Goal: Task Accomplishment & Management: Manage account settings

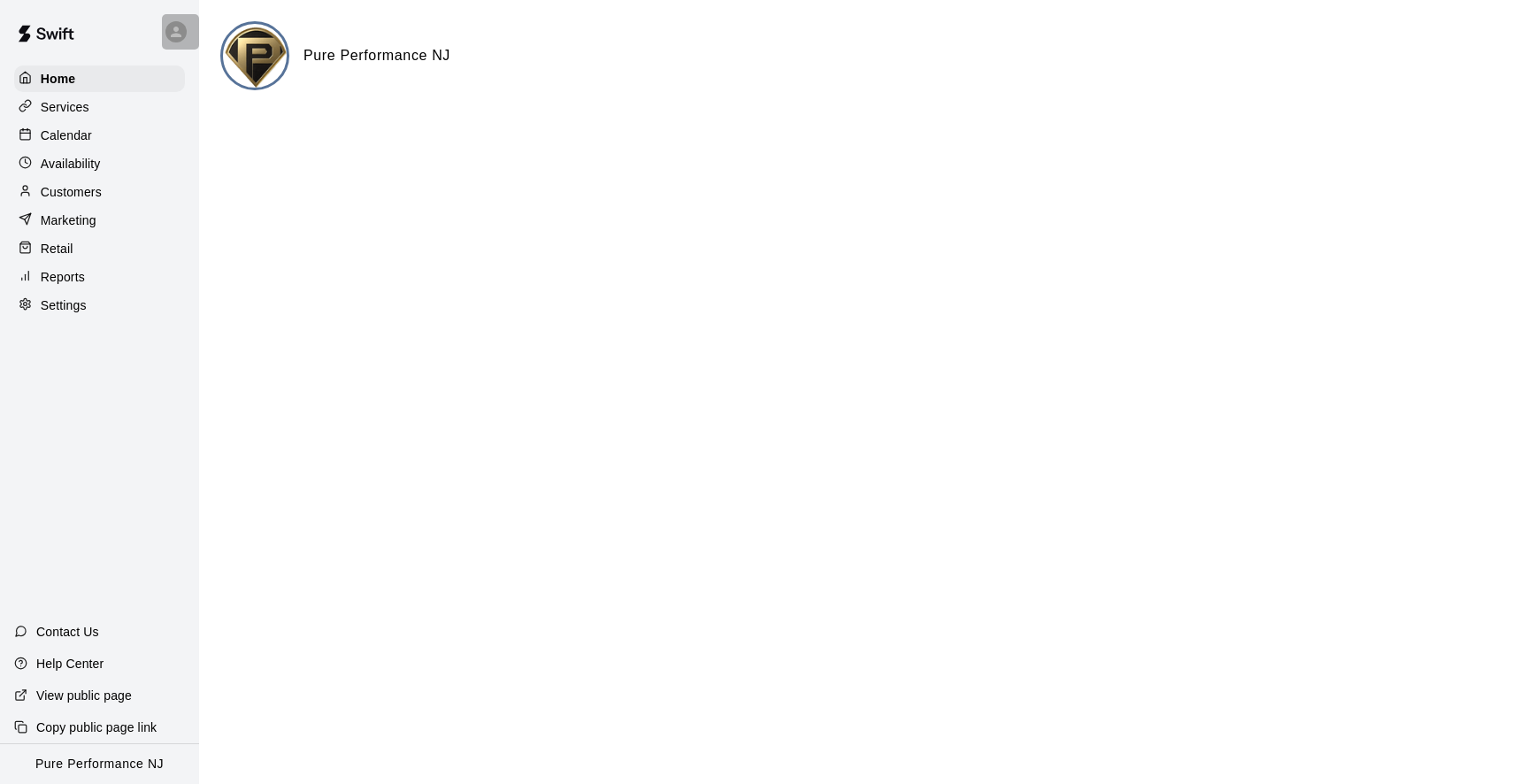
click at [179, 33] on icon at bounding box center [176, 31] width 16 height 16
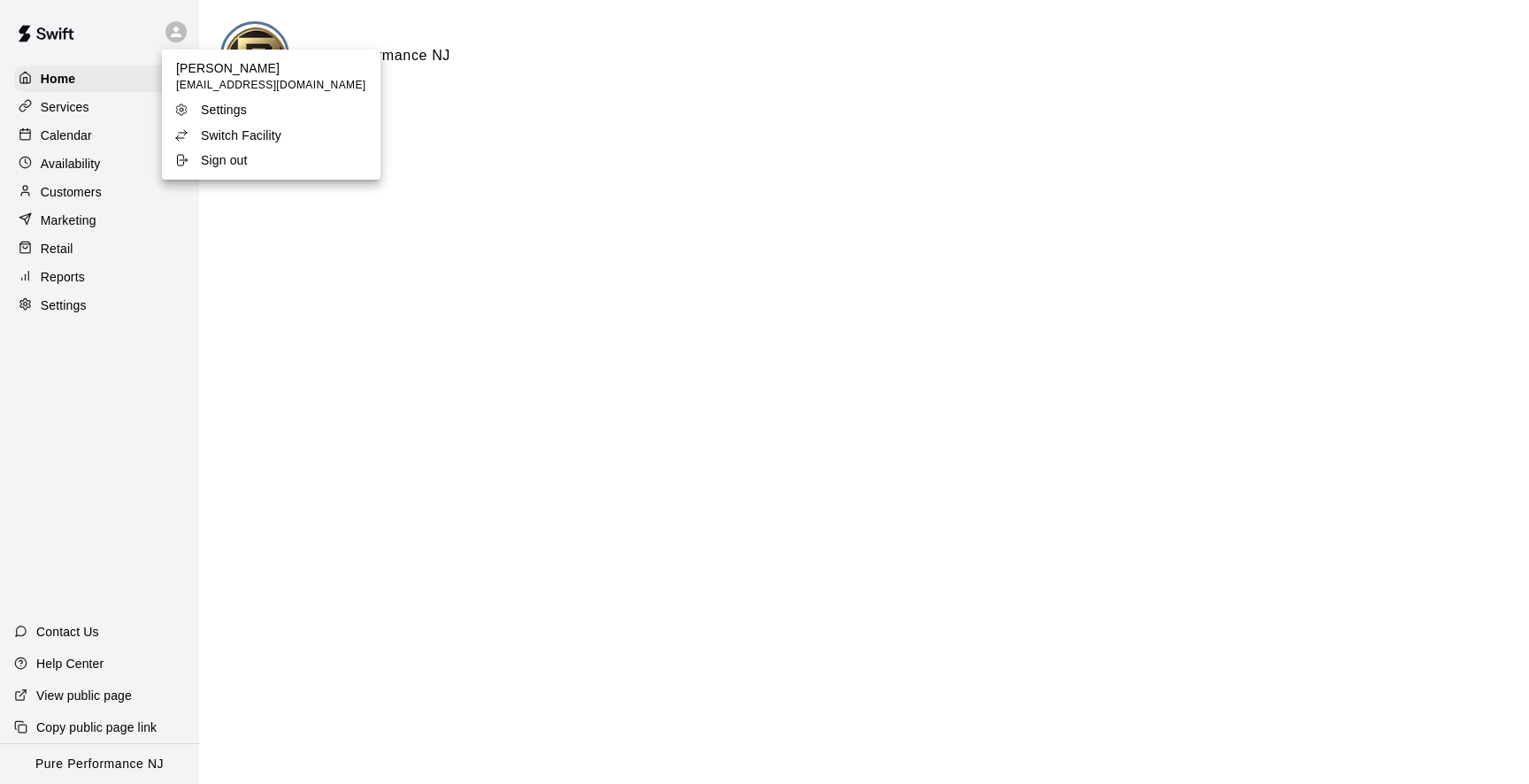
click at [232, 125] on li "Switch Facility" at bounding box center [271, 135] width 219 height 25
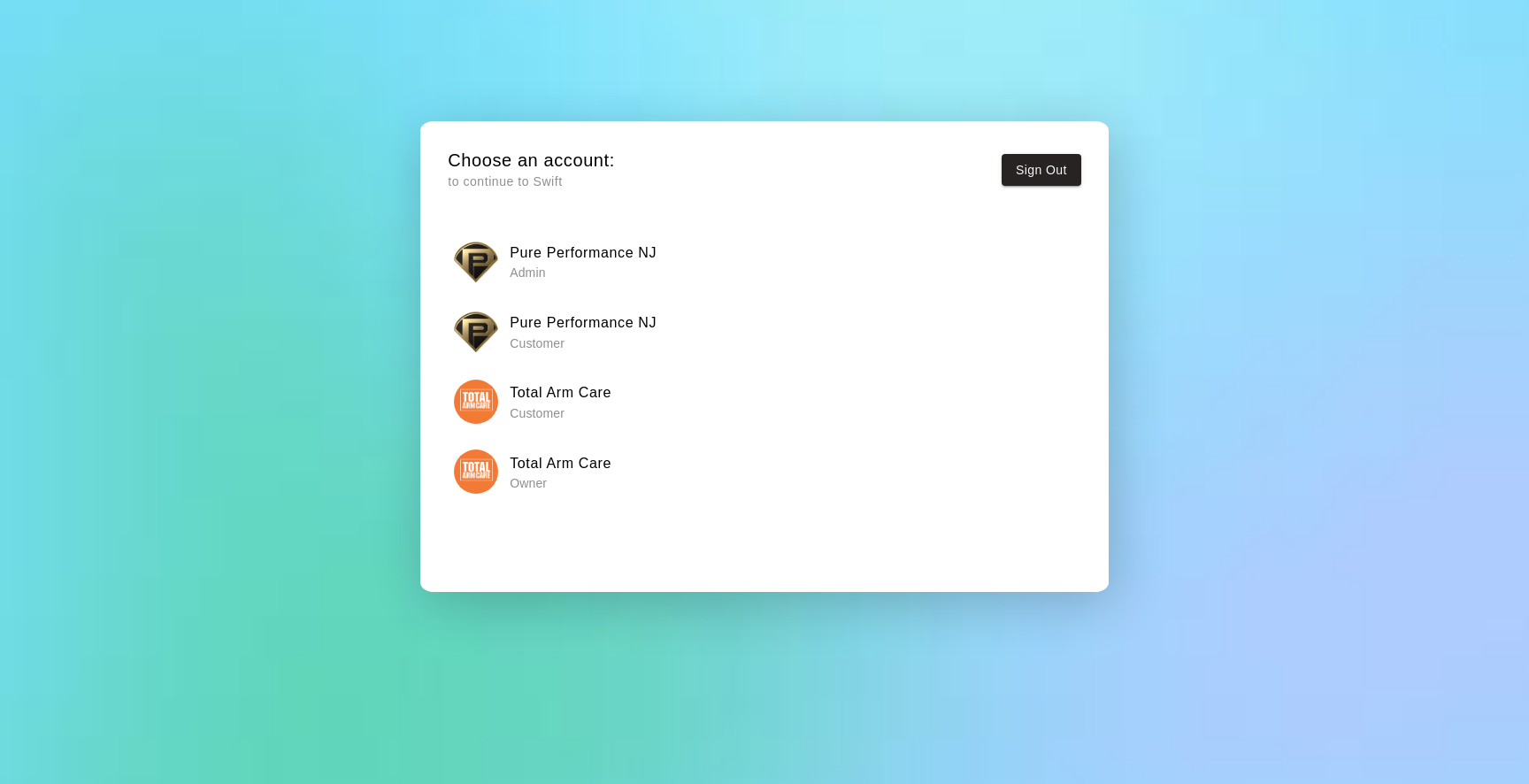
click at [488, 459] on img "button" at bounding box center [476, 472] width 44 height 44
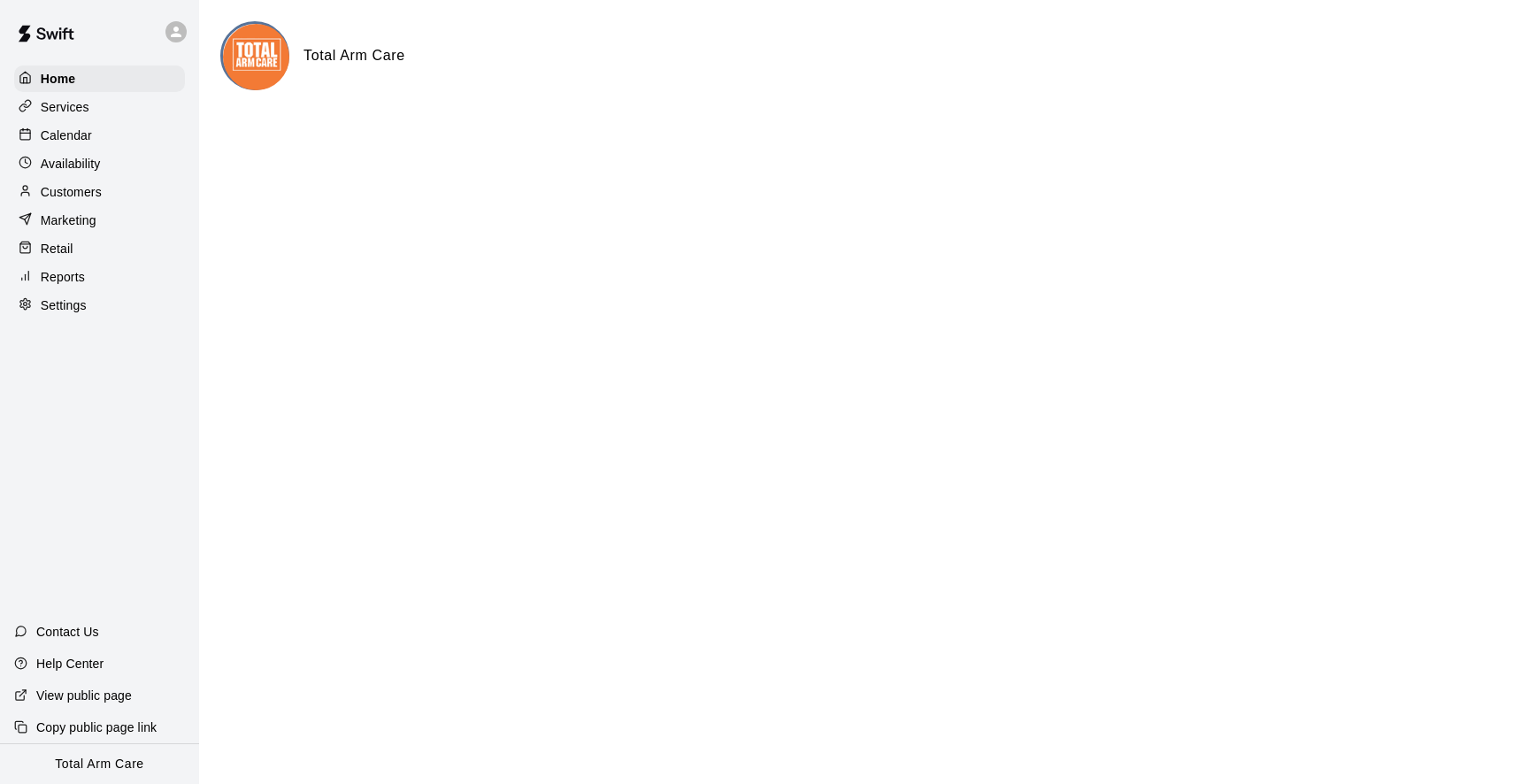
click at [93, 207] on div "Marketing" at bounding box center [99, 220] width 170 height 27
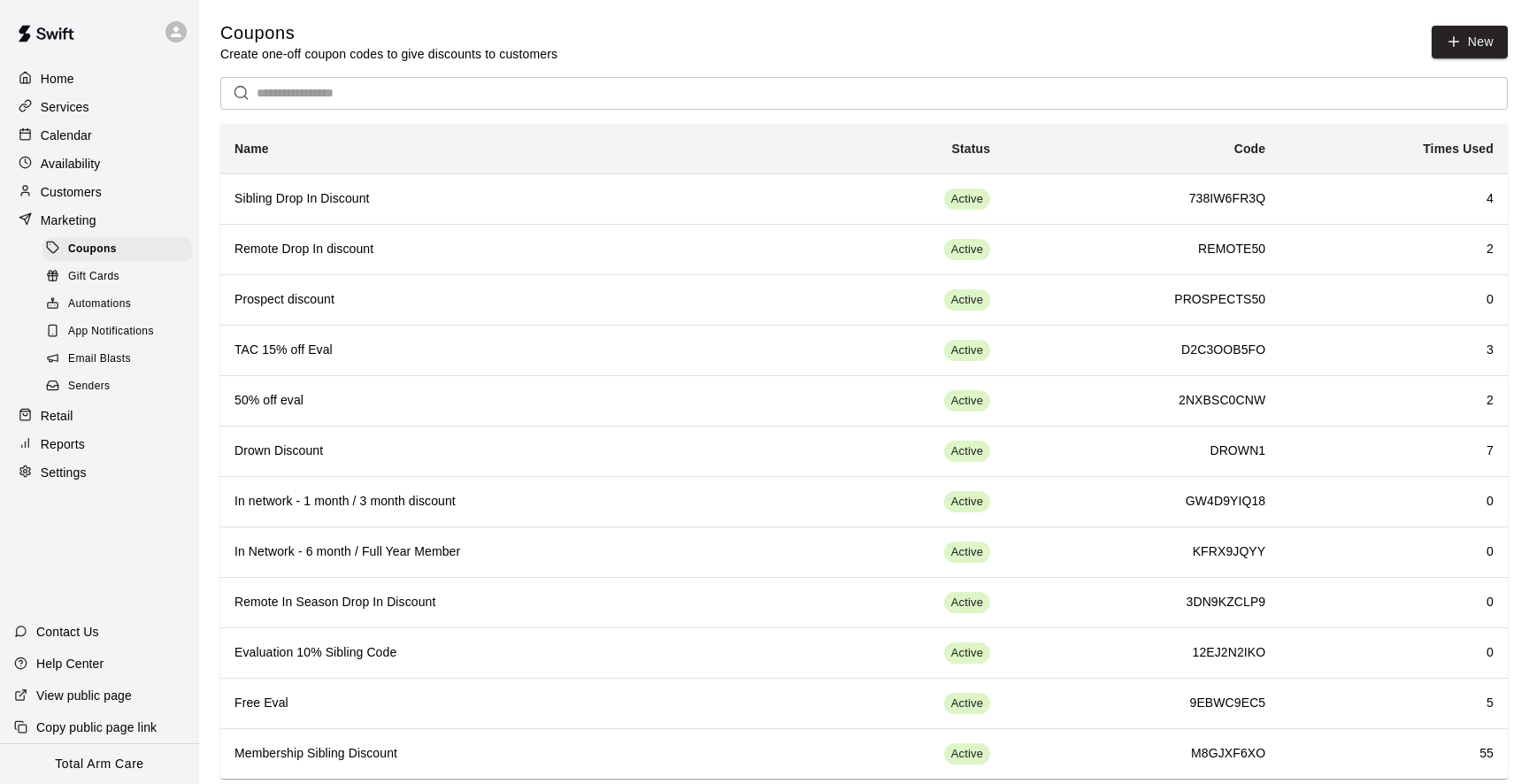
click at [327, 79] on input "text" at bounding box center [882, 93] width 1251 height 33
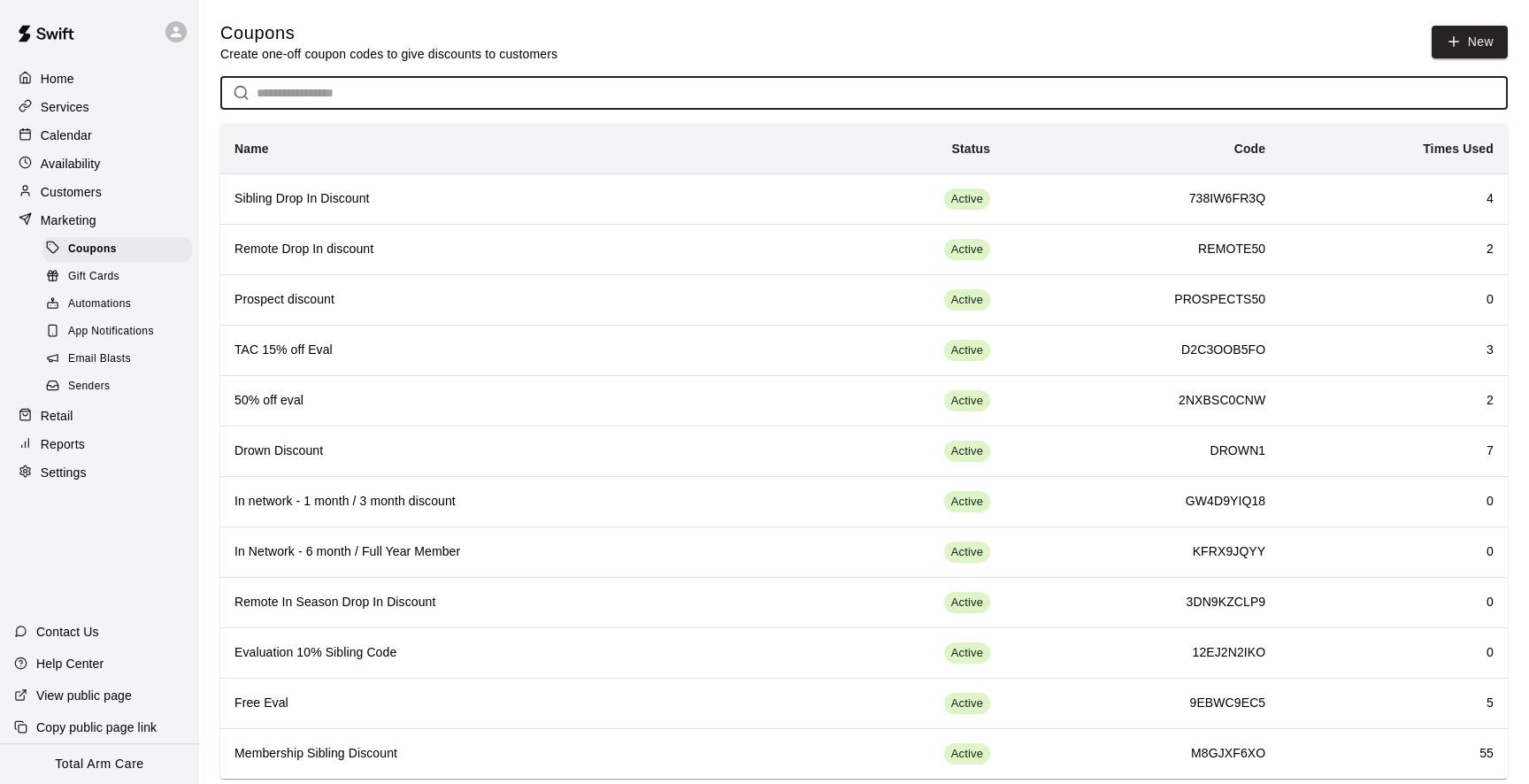
click at [50, 185] on p "Customers" at bounding box center [71, 191] width 61 height 17
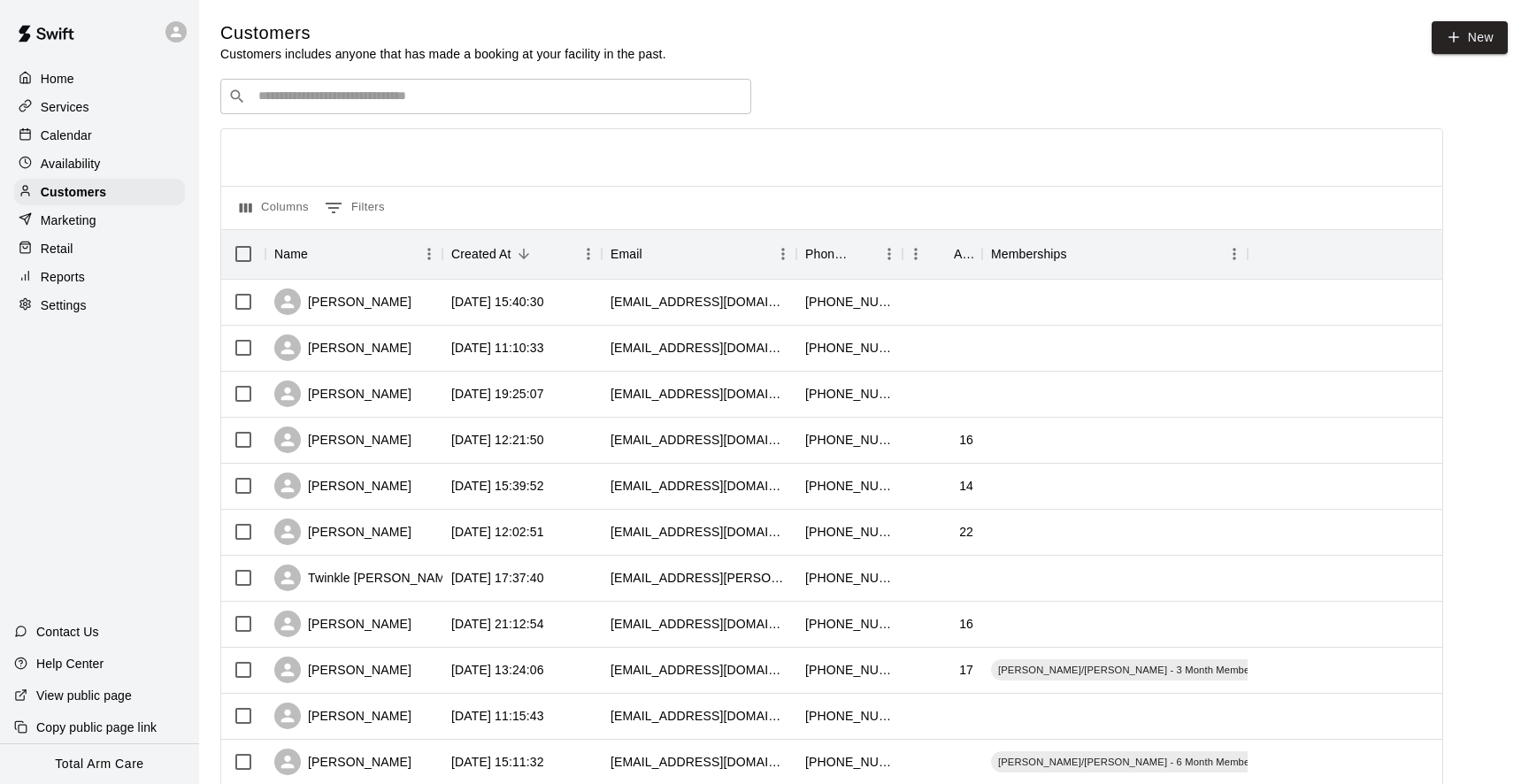
click at [381, 78] on div "Customers Customers includes anyone that has made a booking at your facility in…" at bounding box center [864, 749] width 1287 height 1456
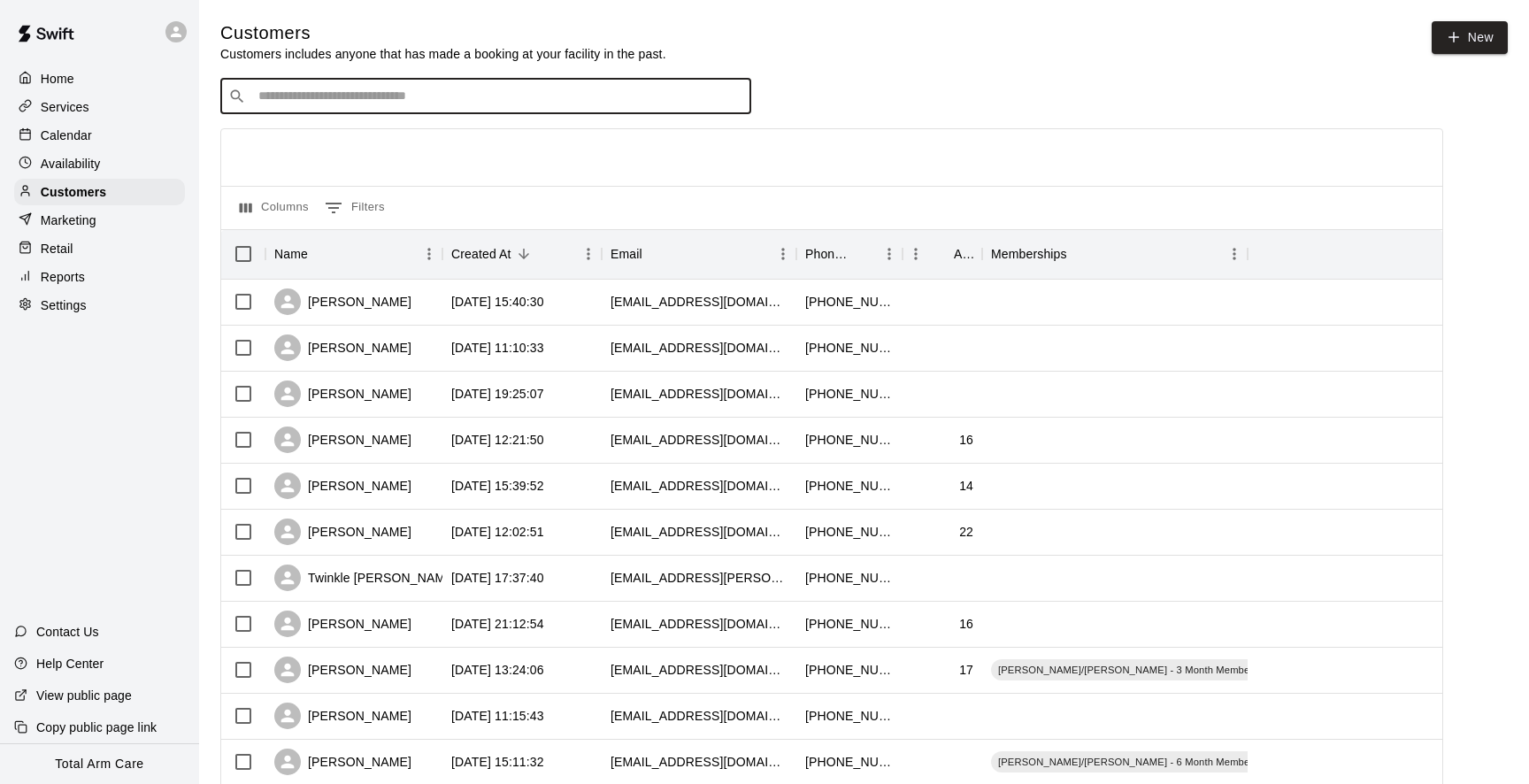
click at [379, 94] on input "Search customers by name or email" at bounding box center [497, 96] width 490 height 17
type input "**"
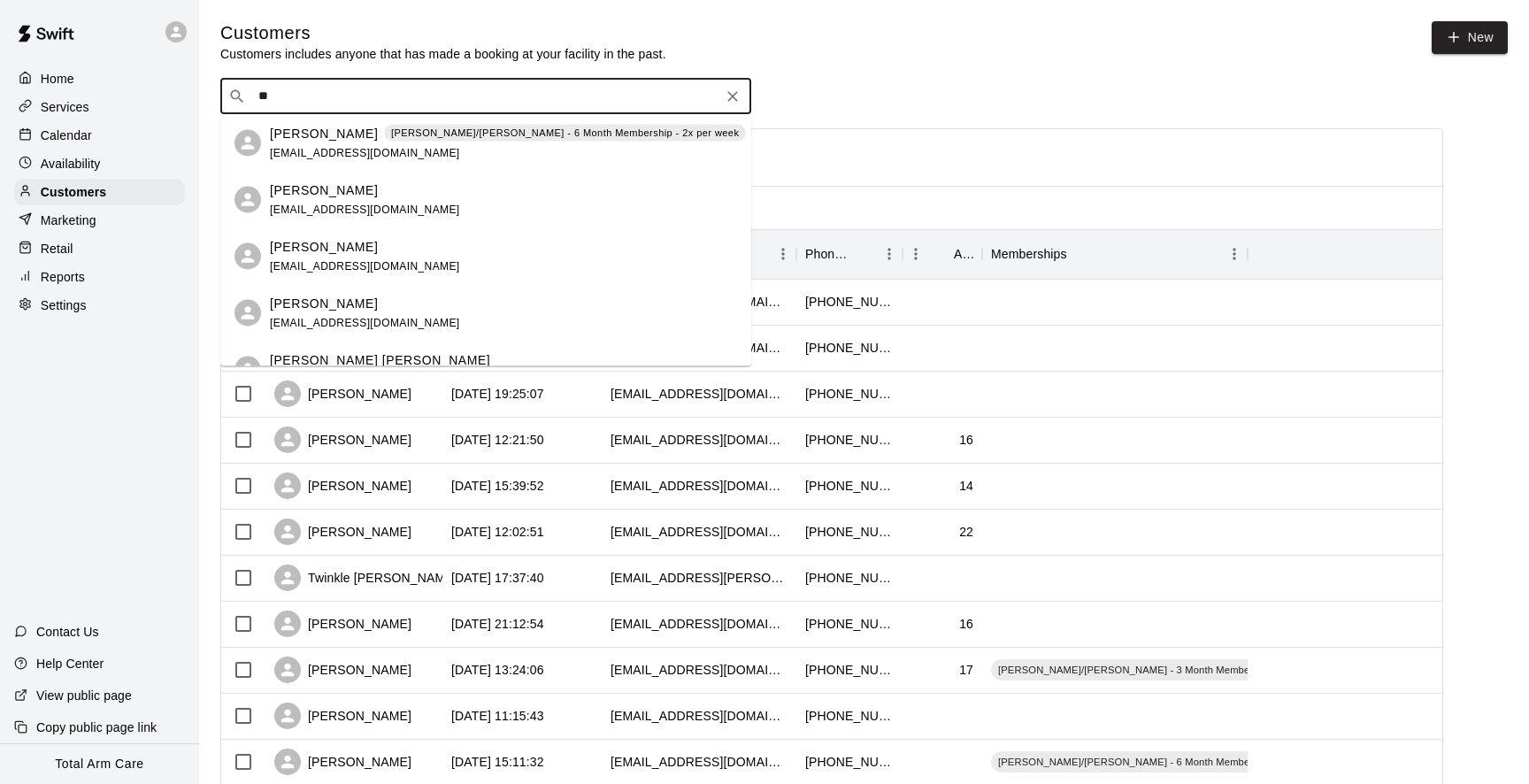
click at [300, 151] on span "[EMAIL_ADDRESS][DOMAIN_NAME]" at bounding box center [366, 152] width 191 height 13
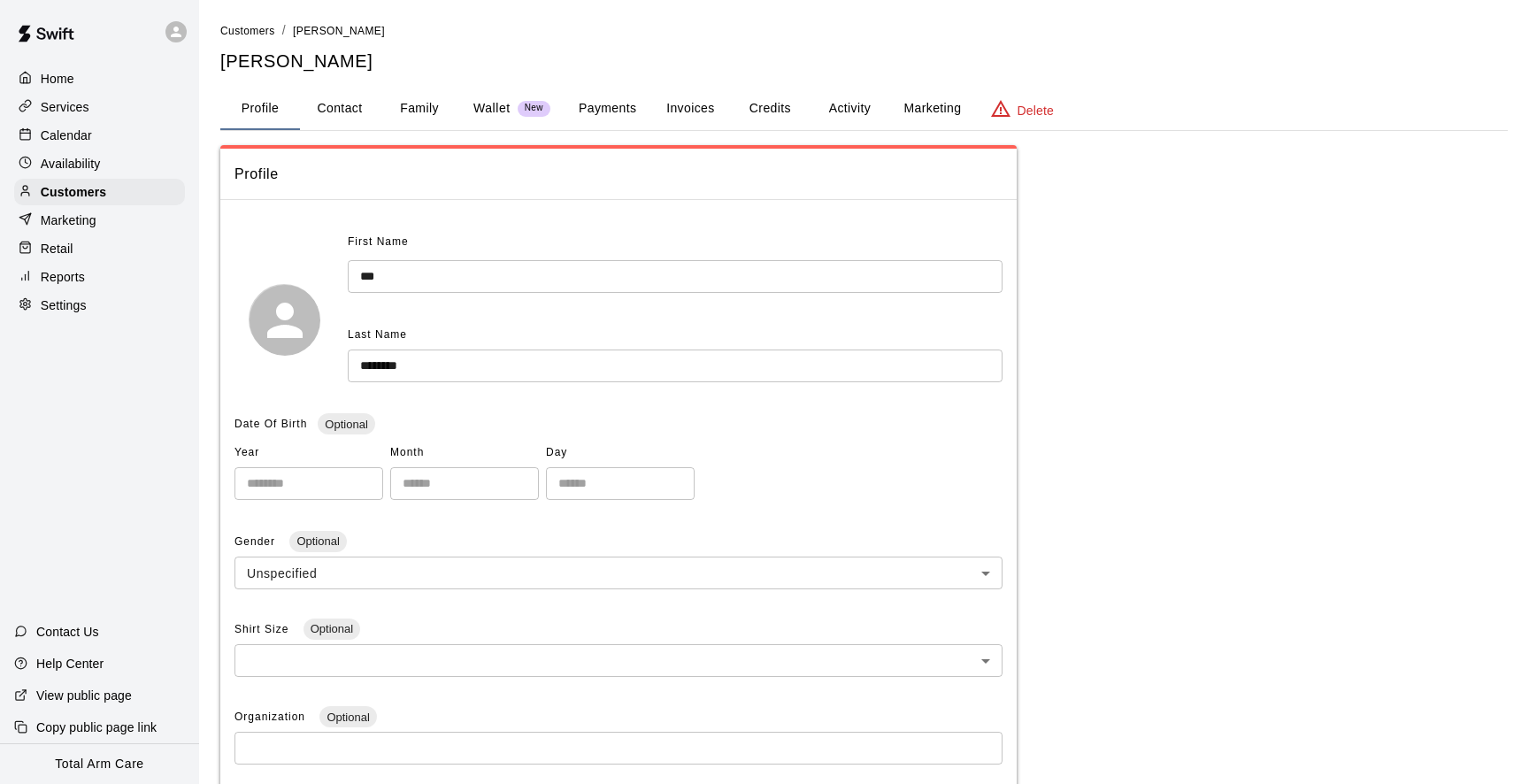
click at [351, 103] on button "Contact" at bounding box center [339, 109] width 80 height 42
select select "**"
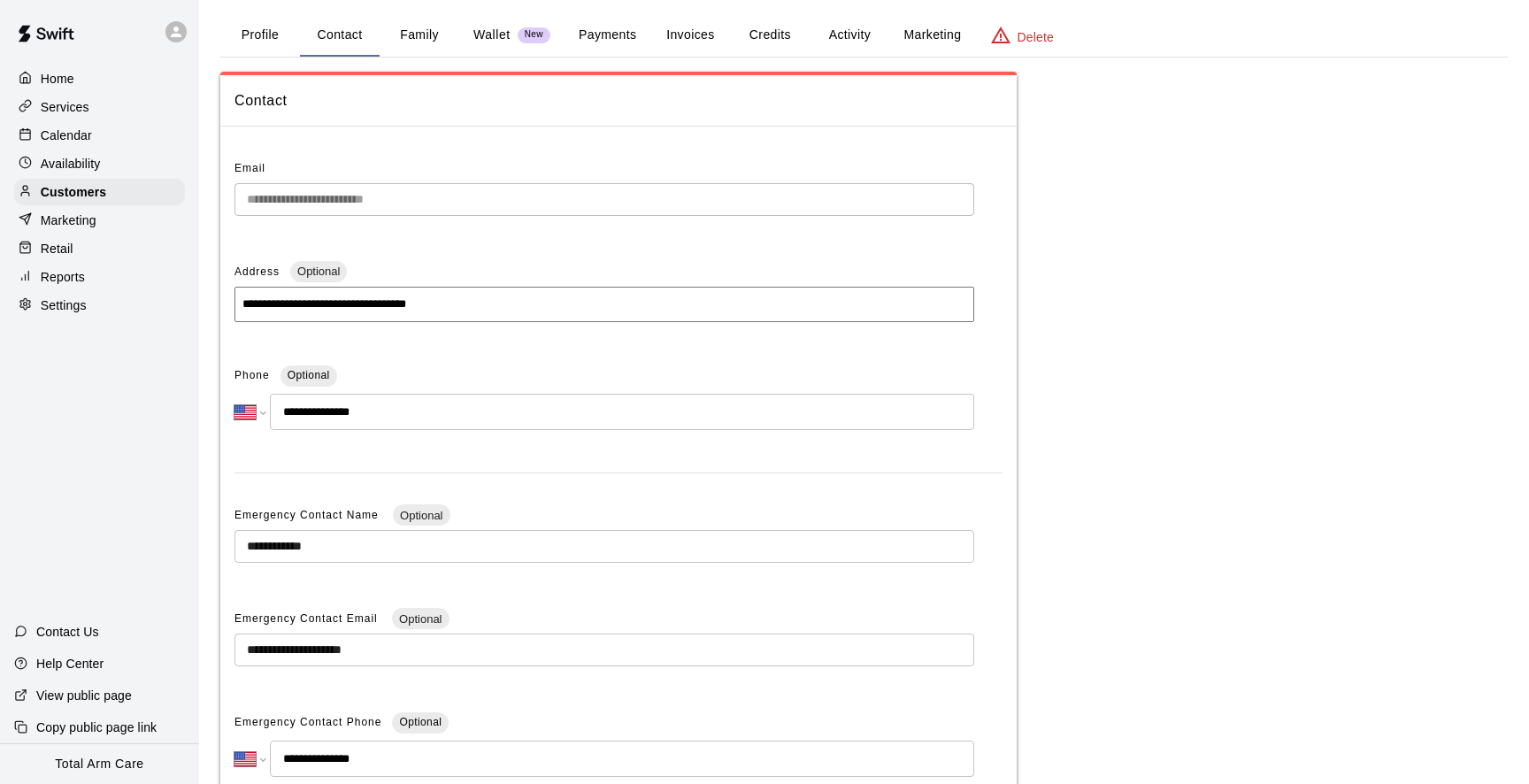
scroll to position [96, 0]
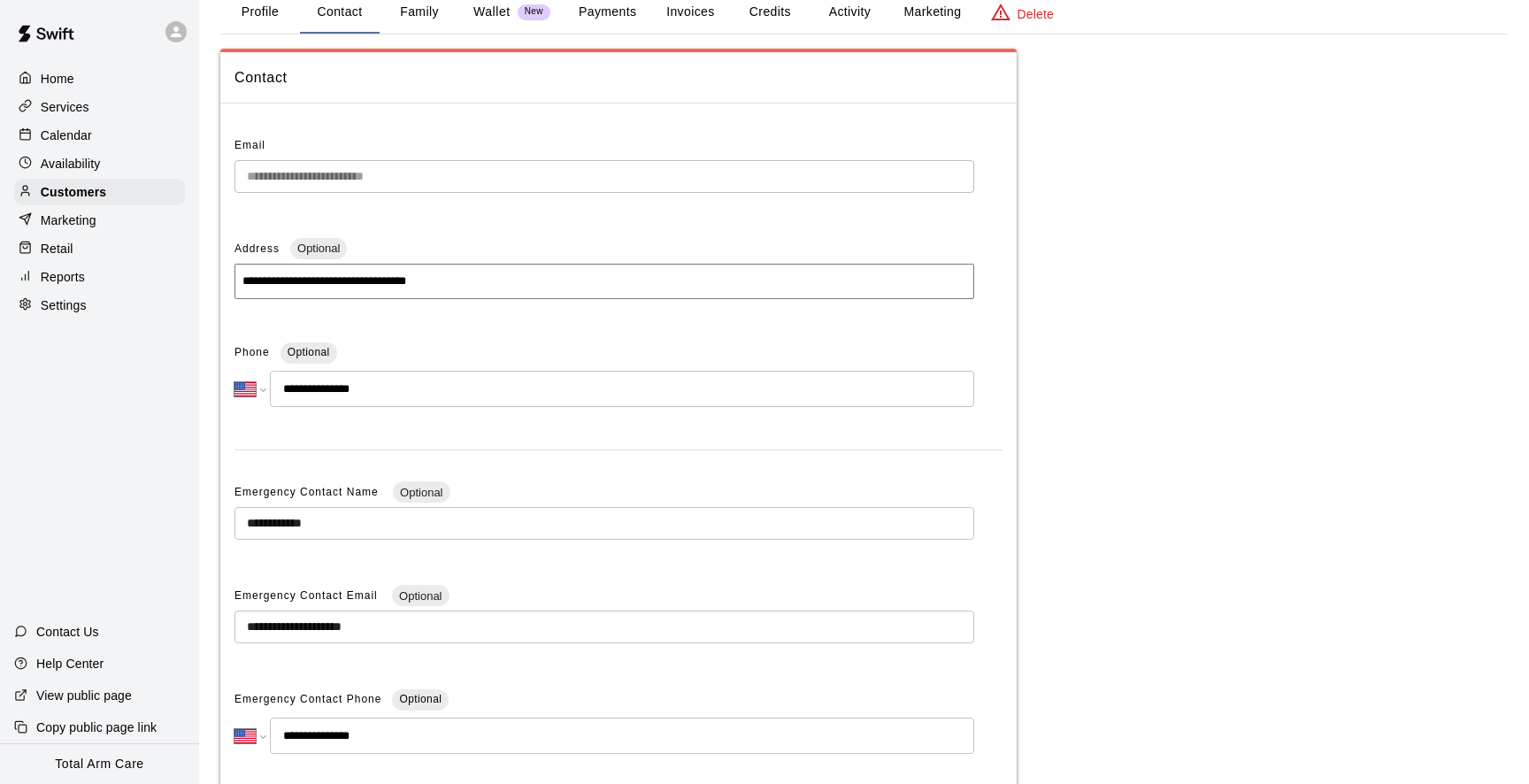
click at [390, 235] on div "Address Optional" at bounding box center [605, 249] width 740 height 28
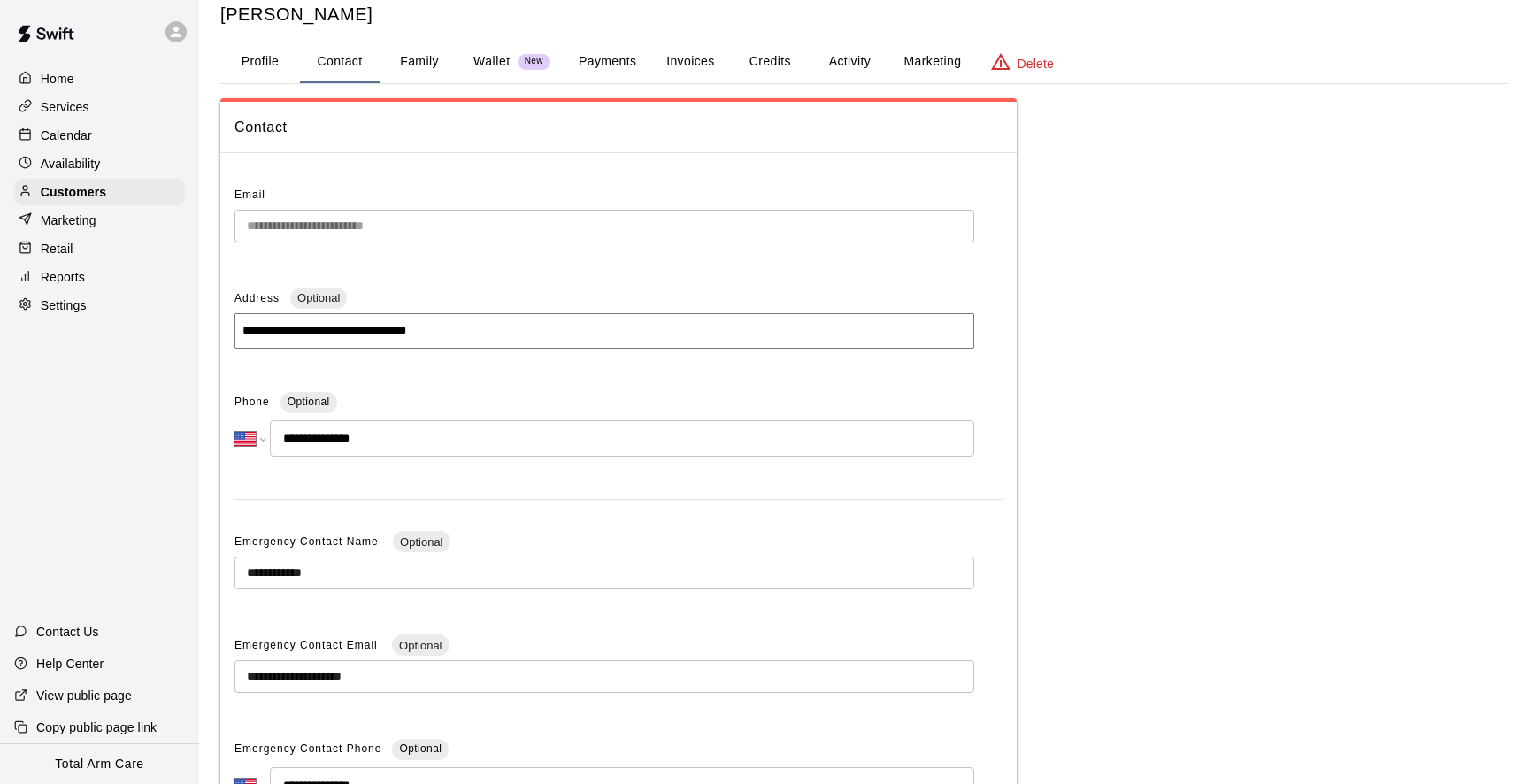
scroll to position [0, 0]
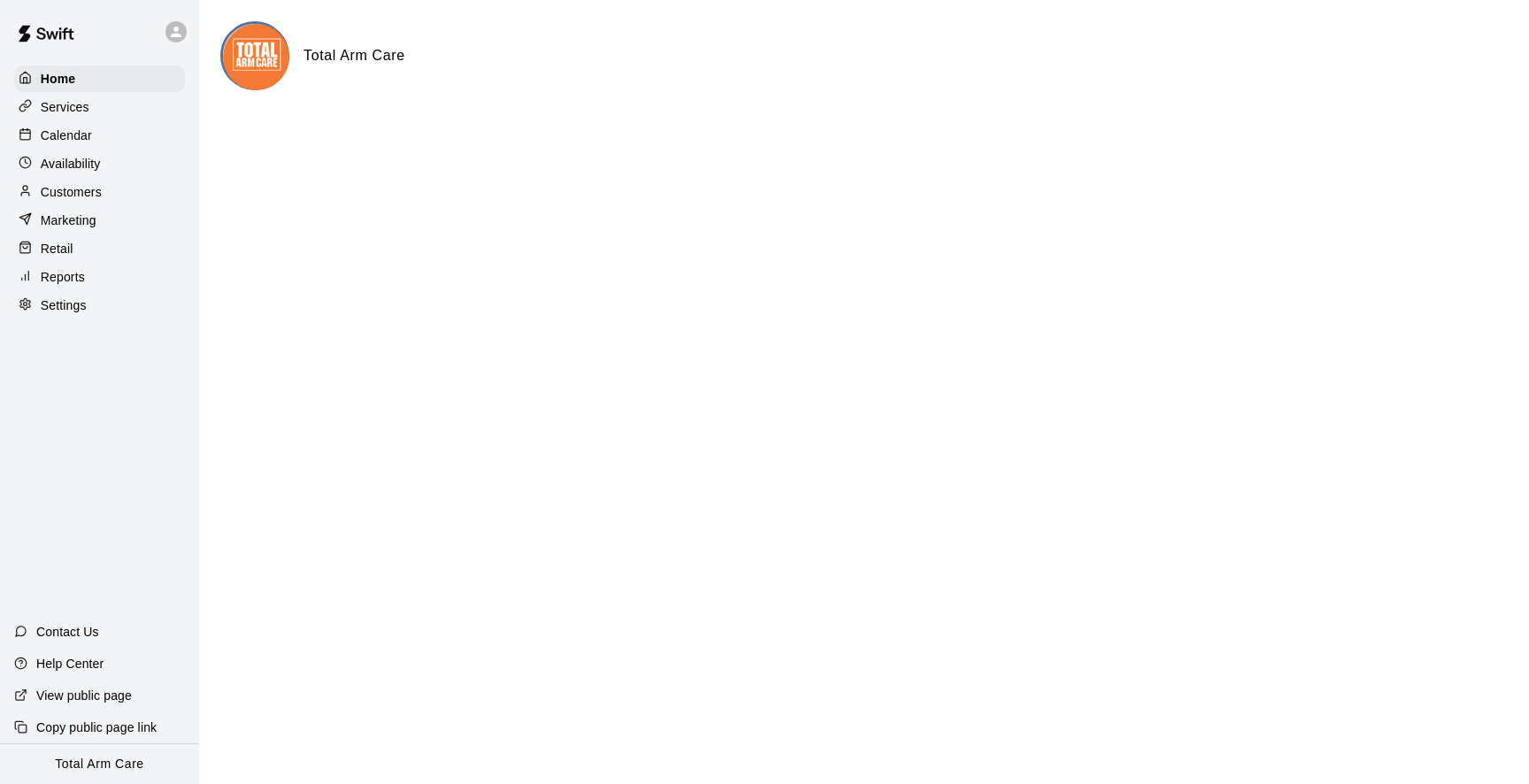
click at [82, 168] on p "Availability" at bounding box center [71, 163] width 60 height 17
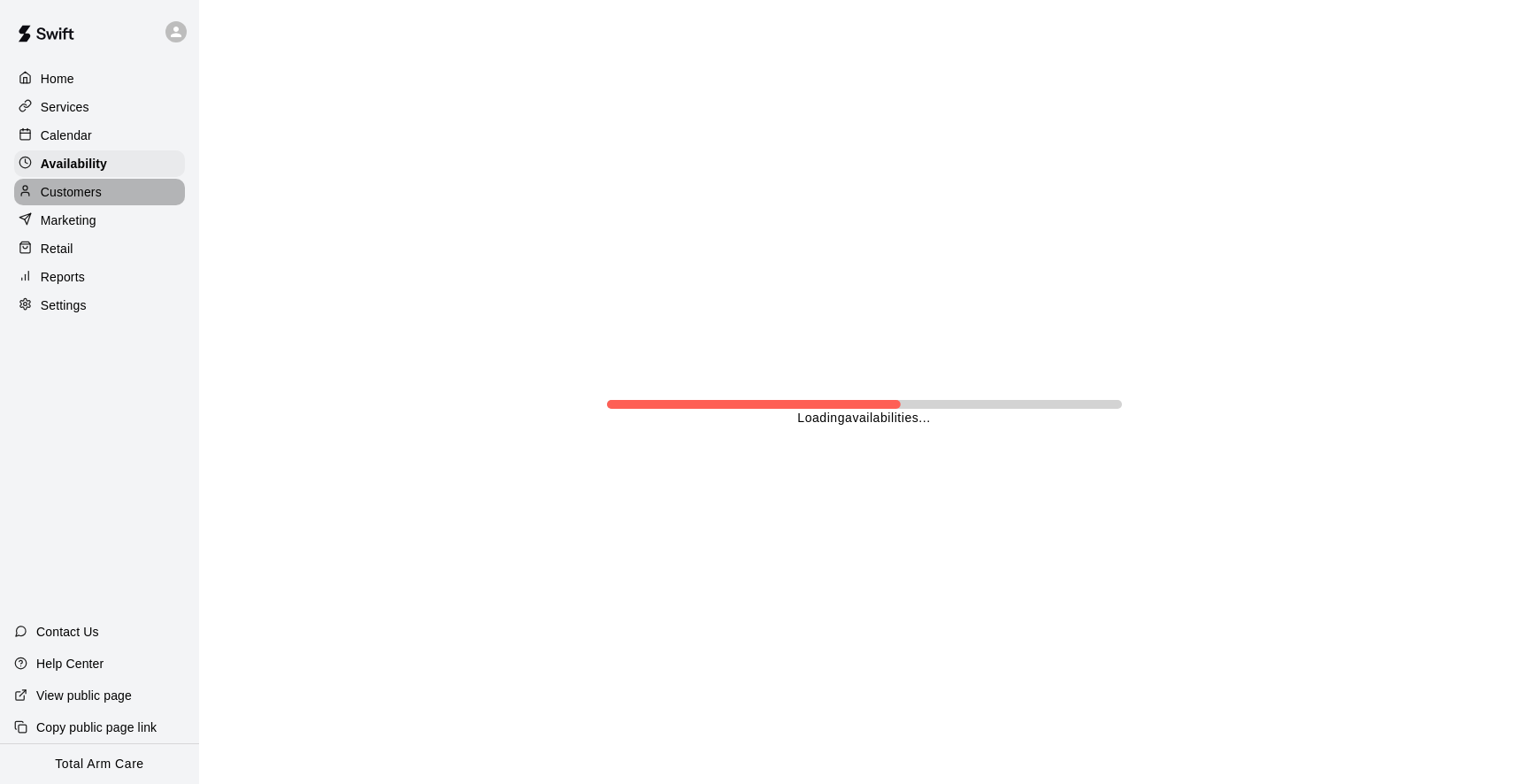
click at [72, 195] on p "Customers" at bounding box center [71, 191] width 61 height 17
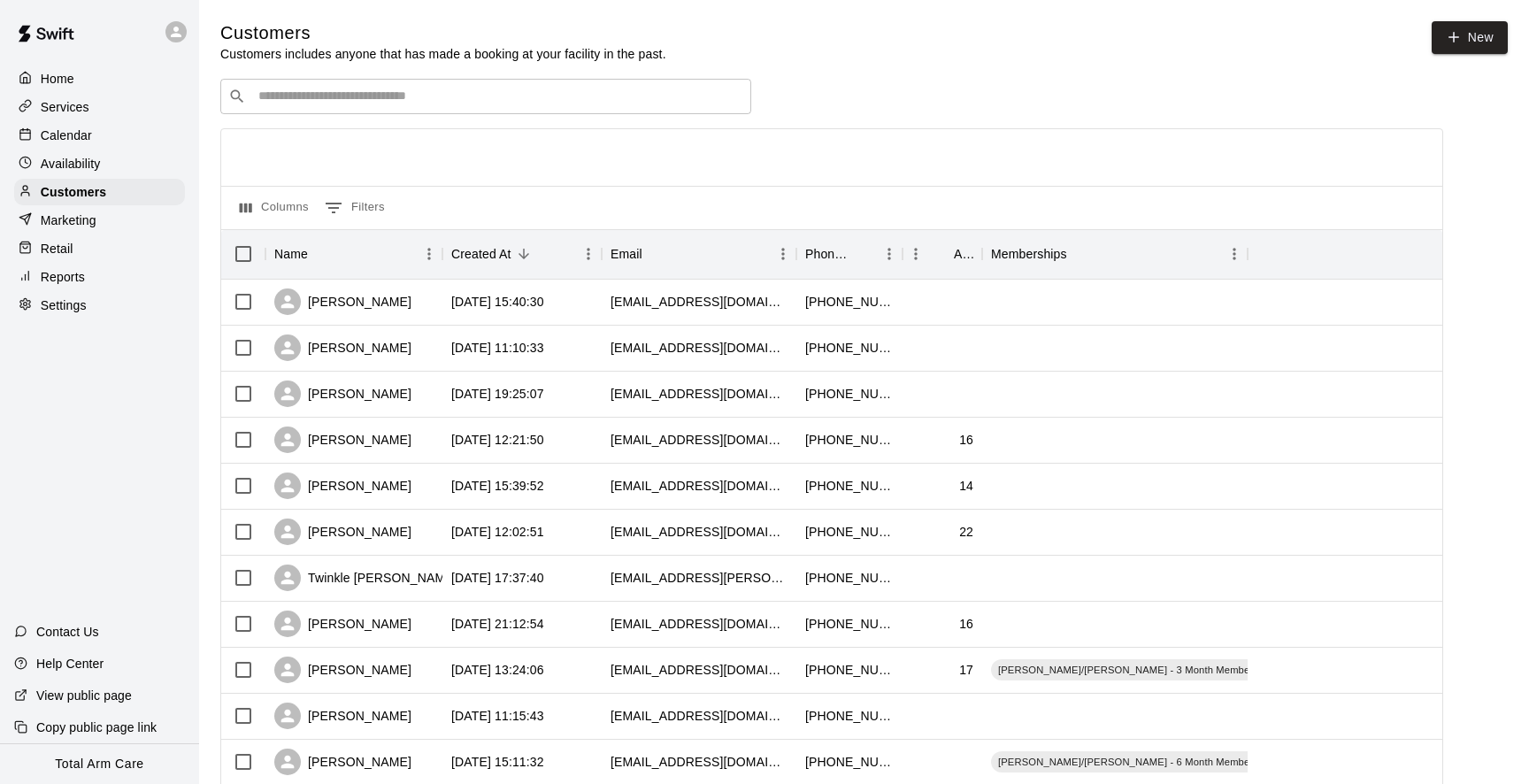
click at [452, 107] on div "​ ​" at bounding box center [486, 96] width 531 height 36
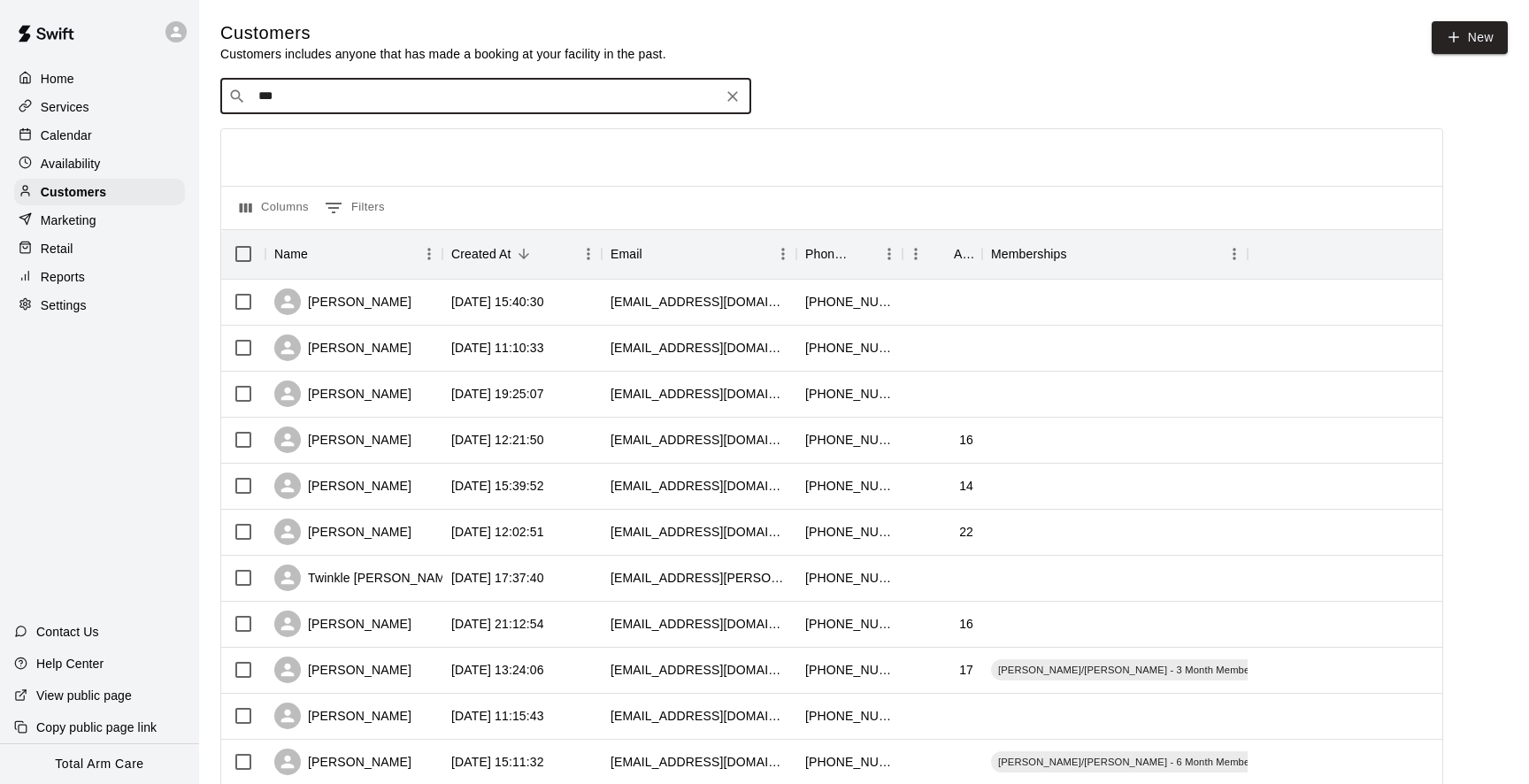
type input "****"
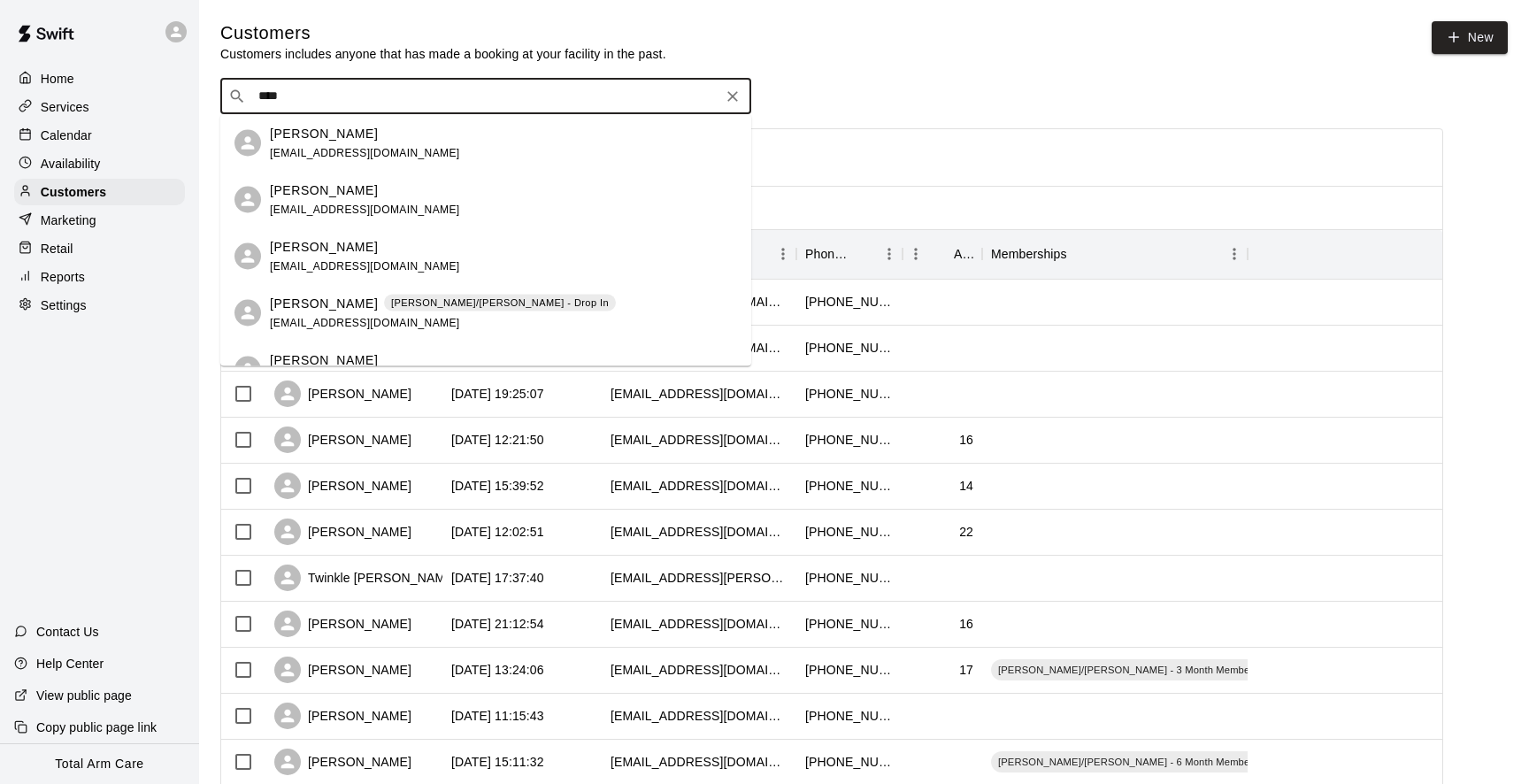
click at [350, 297] on p "Owen Ehrenkranz" at bounding box center [324, 303] width 108 height 18
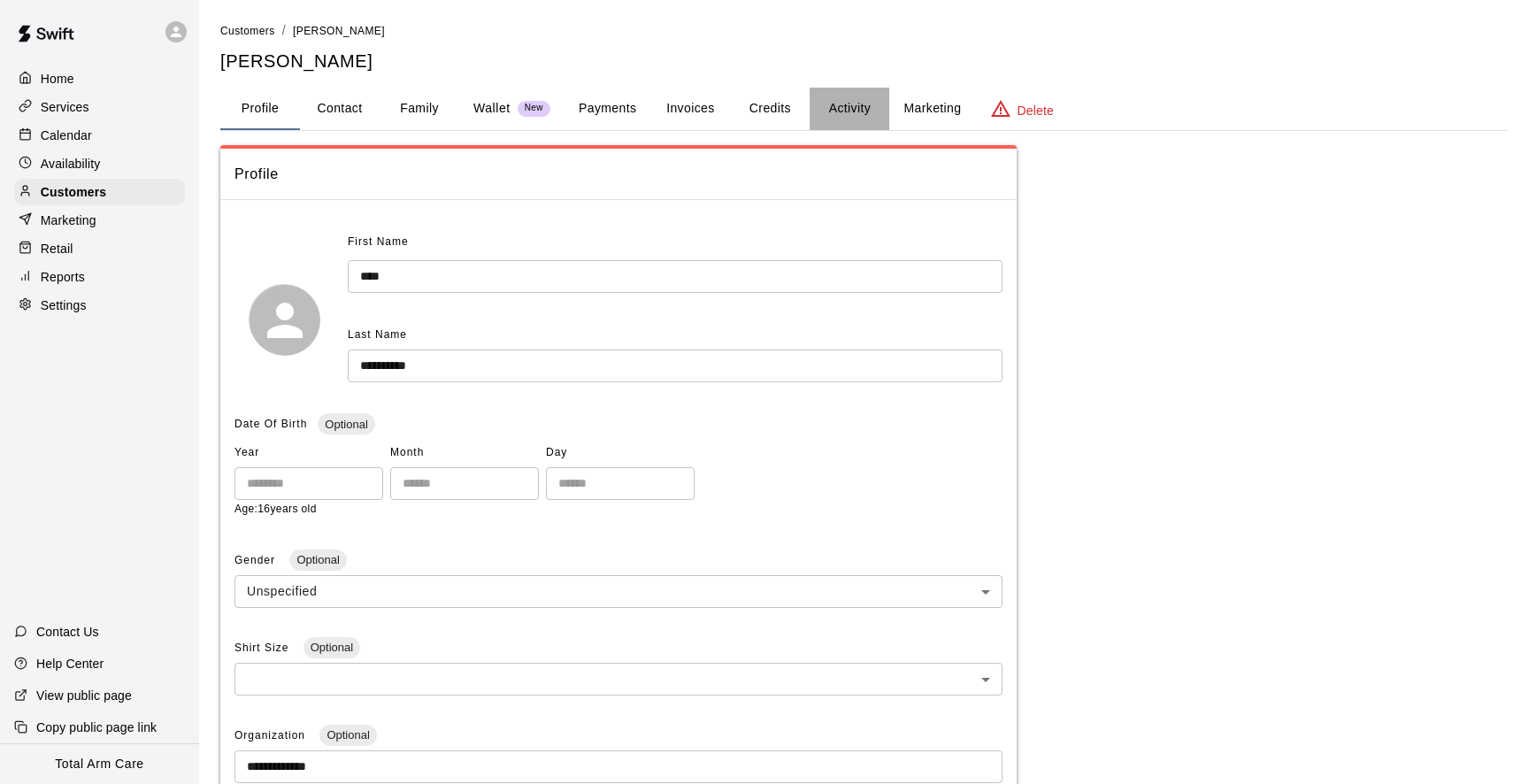
click at [846, 98] on button "Activity" at bounding box center [849, 109] width 80 height 42
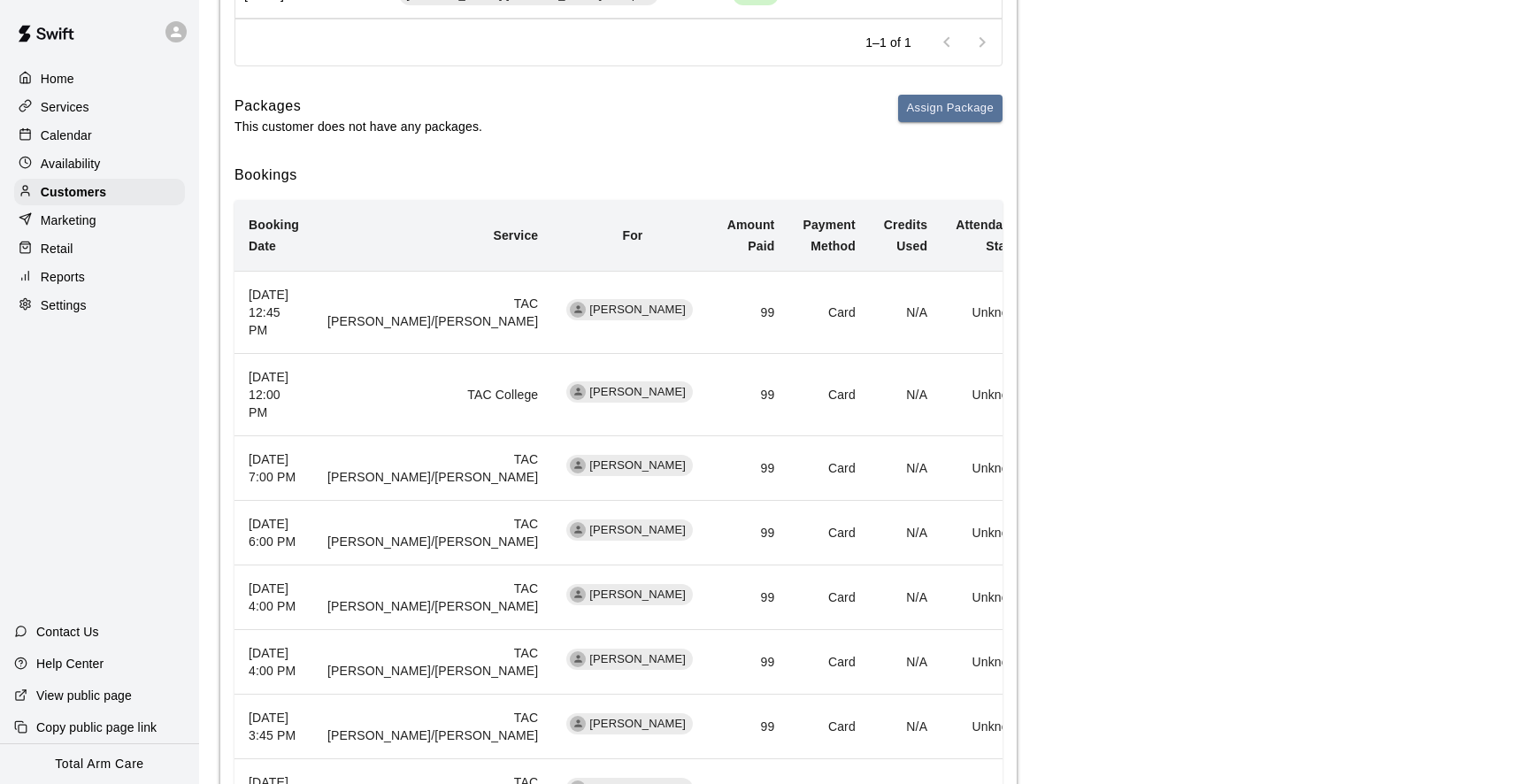
scroll to position [367, 0]
